Goal: Task Accomplishment & Management: Manage account settings

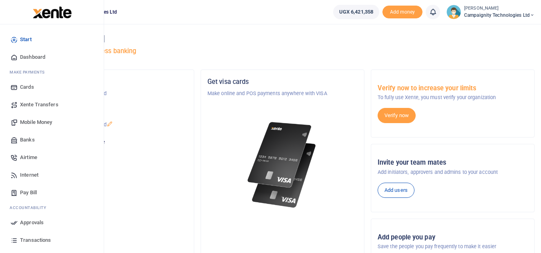
click at [32, 242] on span "Transactions" at bounding box center [35, 241] width 31 height 8
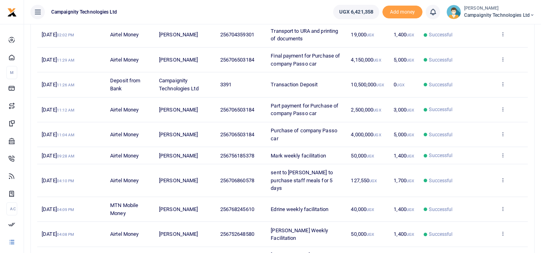
scroll to position [177, 0]
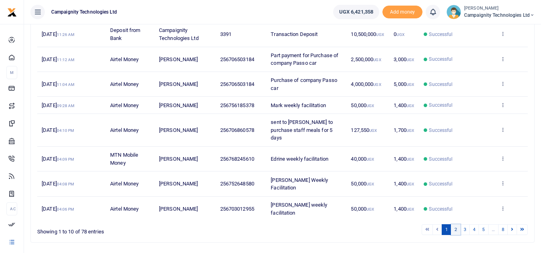
click at [456, 225] on link "2" at bounding box center [456, 230] width 10 height 11
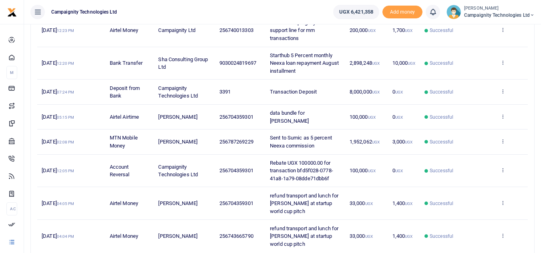
scroll to position [216, 0]
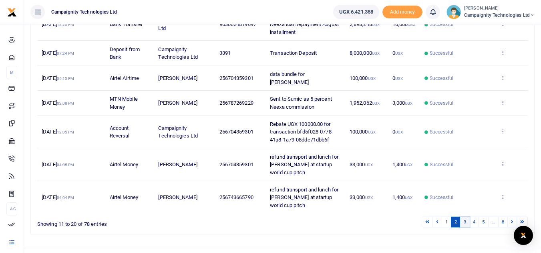
click at [466, 217] on link "3" at bounding box center [465, 222] width 10 height 11
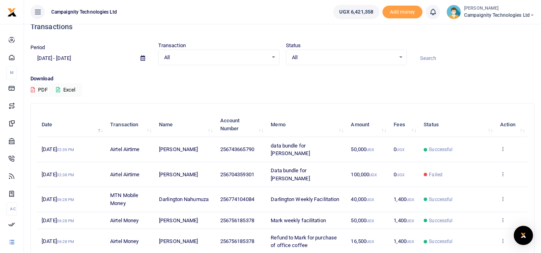
scroll to position [0, 0]
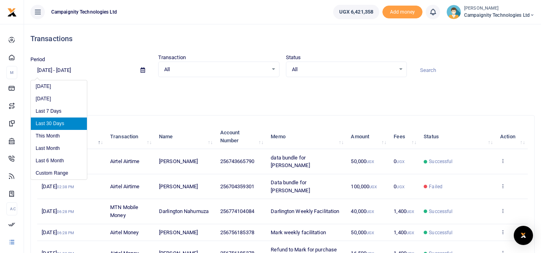
click at [98, 71] on input "08/11/2025 - 09/09/2025" at bounding box center [82, 71] width 104 height 14
click at [59, 141] on li "This Month" at bounding box center [59, 136] width 56 height 12
type input "09/01/2025 - 09/30/2025"
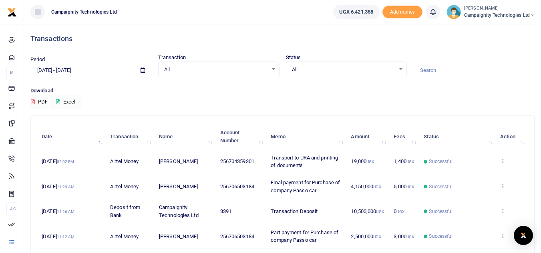
click at [72, 102] on button "Excel" at bounding box center [65, 102] width 33 height 14
